Goal: Use online tool/utility: Utilize a website feature to perform a specific function

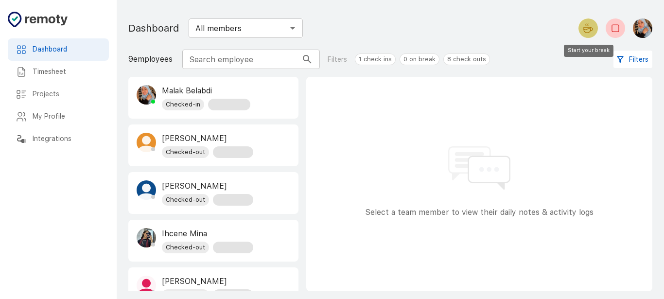
click at [589, 27] on icon "Start your break" at bounding box center [587, 29] width 7 height 5
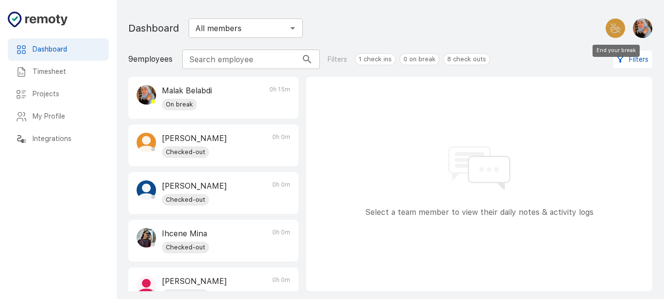
click at [615, 26] on icon "End your break" at bounding box center [615, 28] width 12 height 12
click at [593, 36] on div at bounding box center [587, 27] width 27 height 19
click at [593, 34] on button "Start your break" at bounding box center [587, 27] width 19 height 19
click at [616, 36] on button "End your break" at bounding box center [615, 27] width 19 height 19
click at [278, 108] on p "0h 15m" at bounding box center [279, 97] width 21 height 25
